Goal: Book appointment/travel/reservation

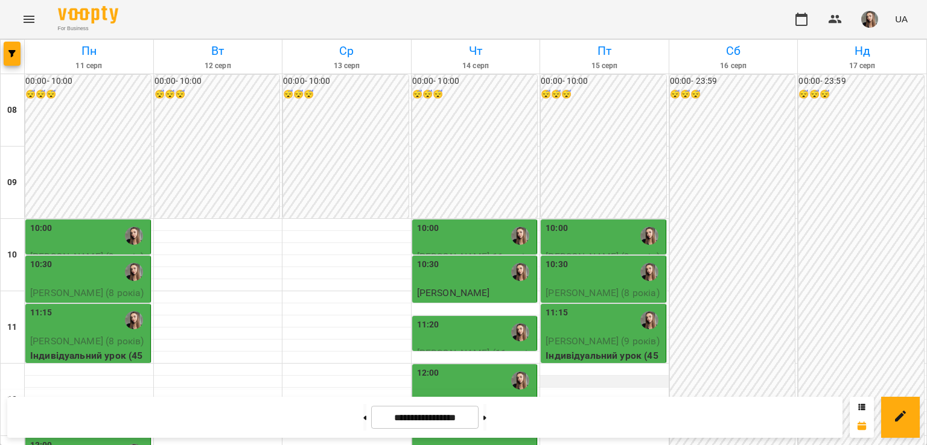
scroll to position [286, 0]
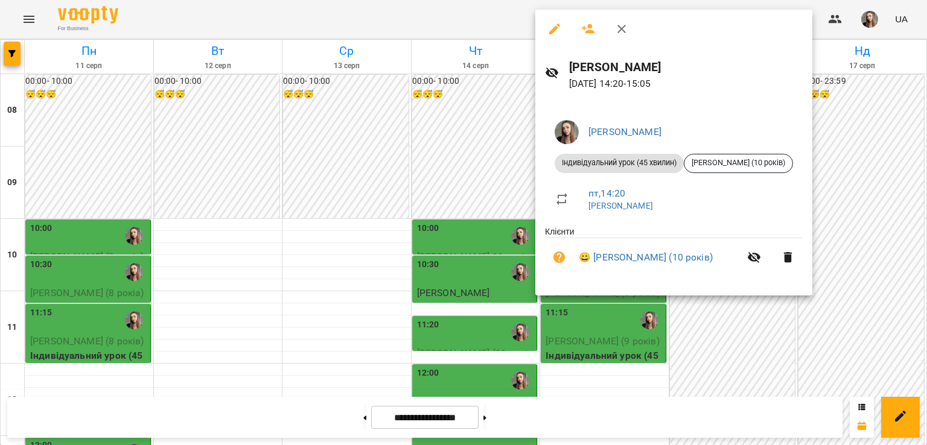
click at [700, 350] on div at bounding box center [463, 222] width 927 height 445
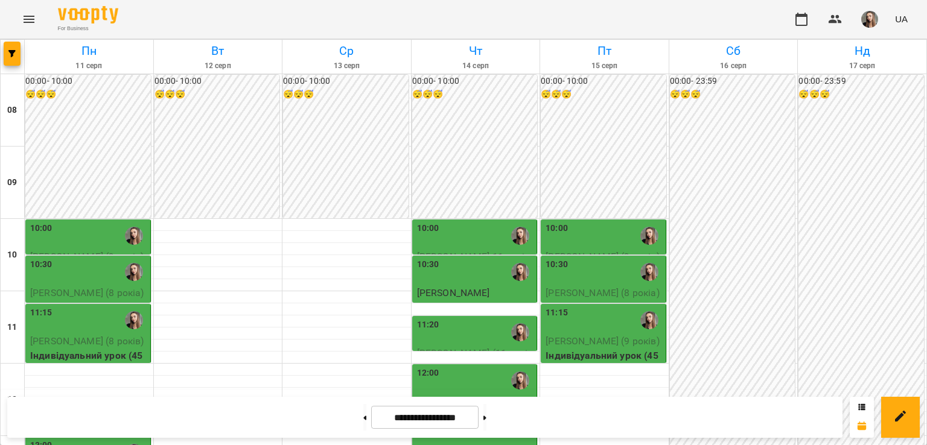
scroll to position [309, 0]
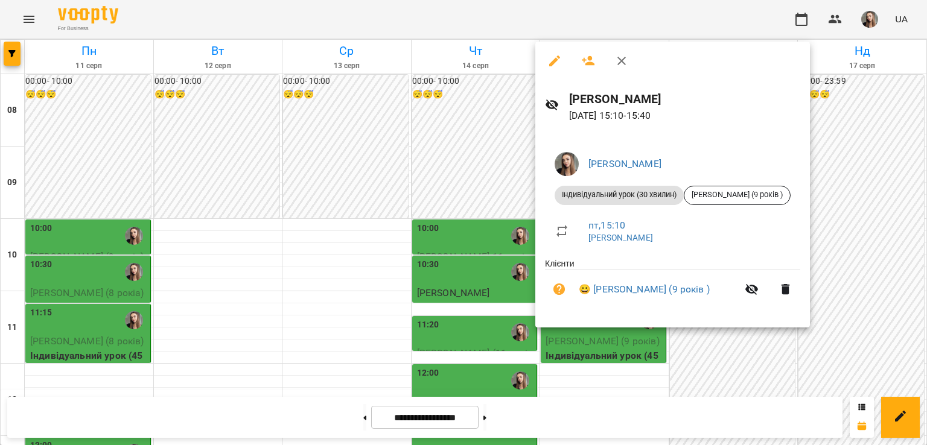
click at [333, 306] on div at bounding box center [463, 222] width 927 height 445
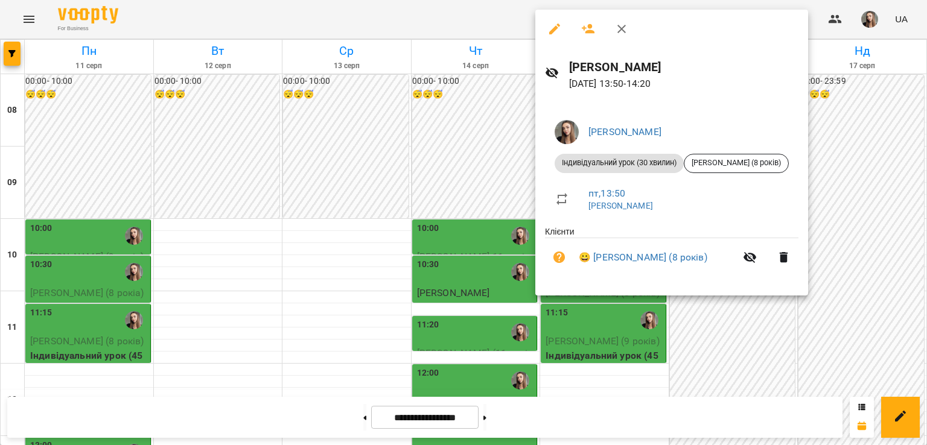
click at [316, 252] on div at bounding box center [463, 222] width 927 height 445
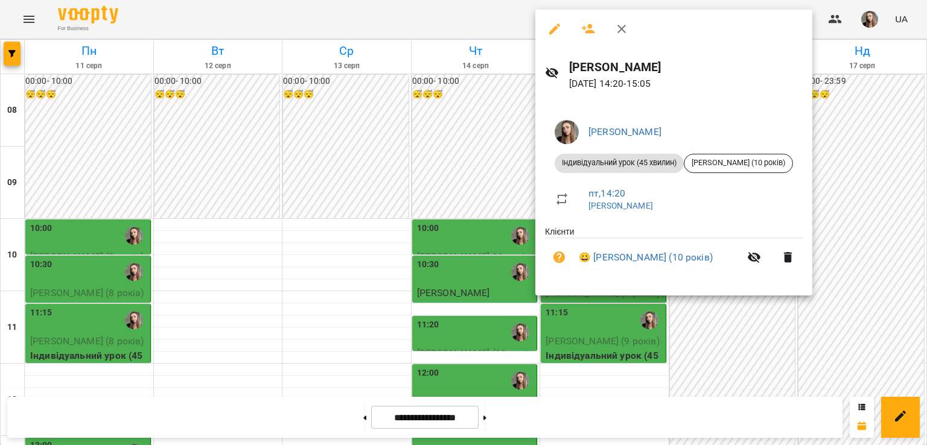
click at [340, 229] on div at bounding box center [463, 222] width 927 height 445
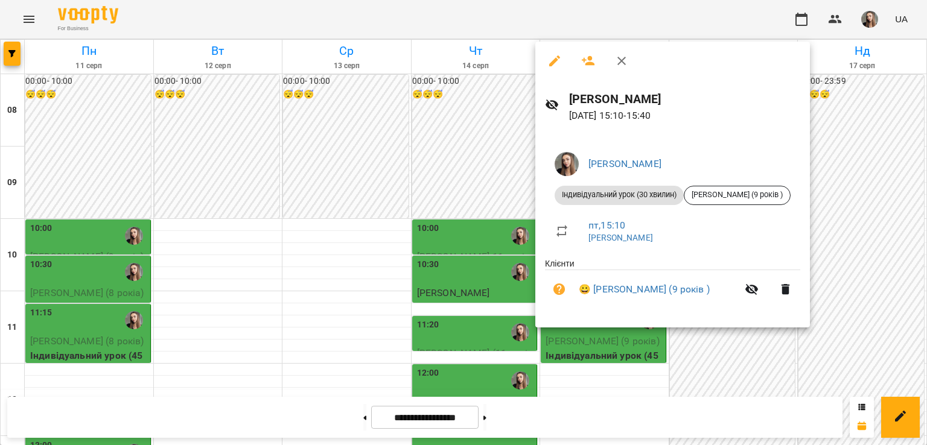
click at [328, 228] on div at bounding box center [463, 222] width 927 height 445
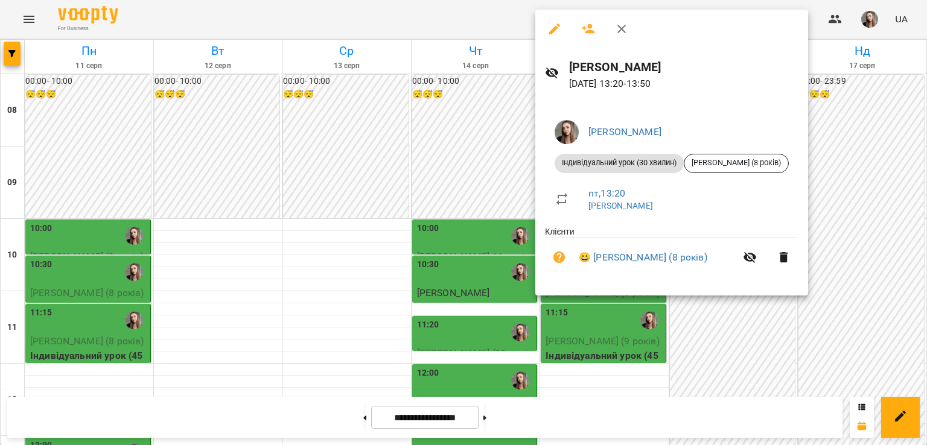
click at [292, 250] on div at bounding box center [463, 222] width 927 height 445
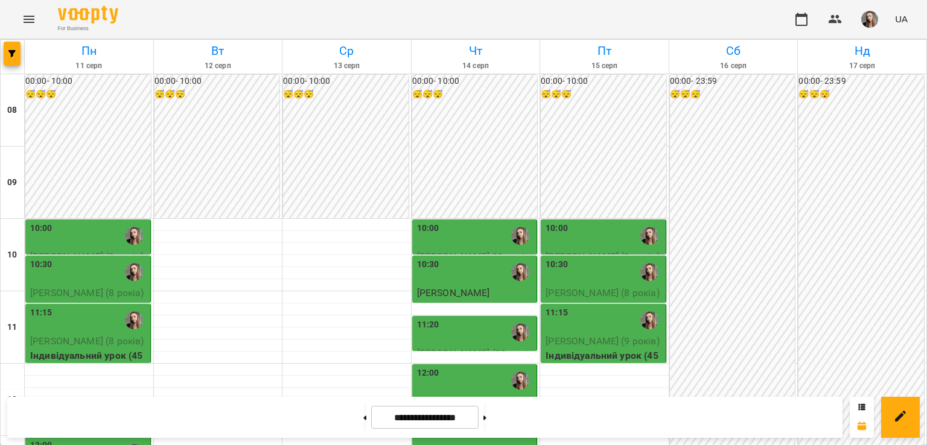
scroll to position [238, 0]
